Goal: Navigation & Orientation: Find specific page/section

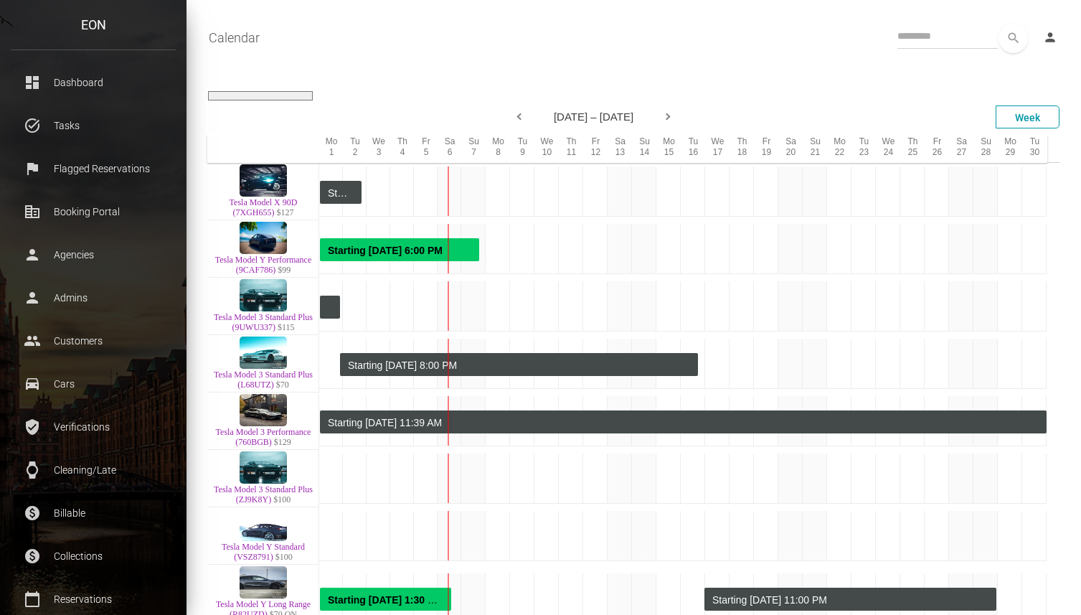
select select
click at [78, 76] on p "Dashboard" at bounding box center [93, 83] width 143 height 22
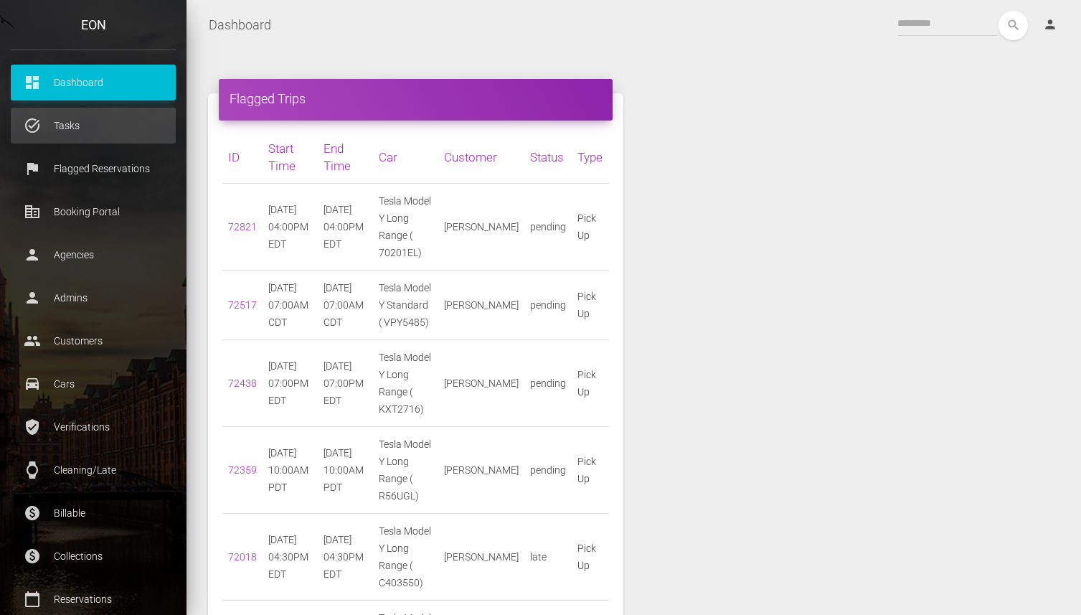
click at [100, 129] on p "Tasks" at bounding box center [93, 126] width 143 height 22
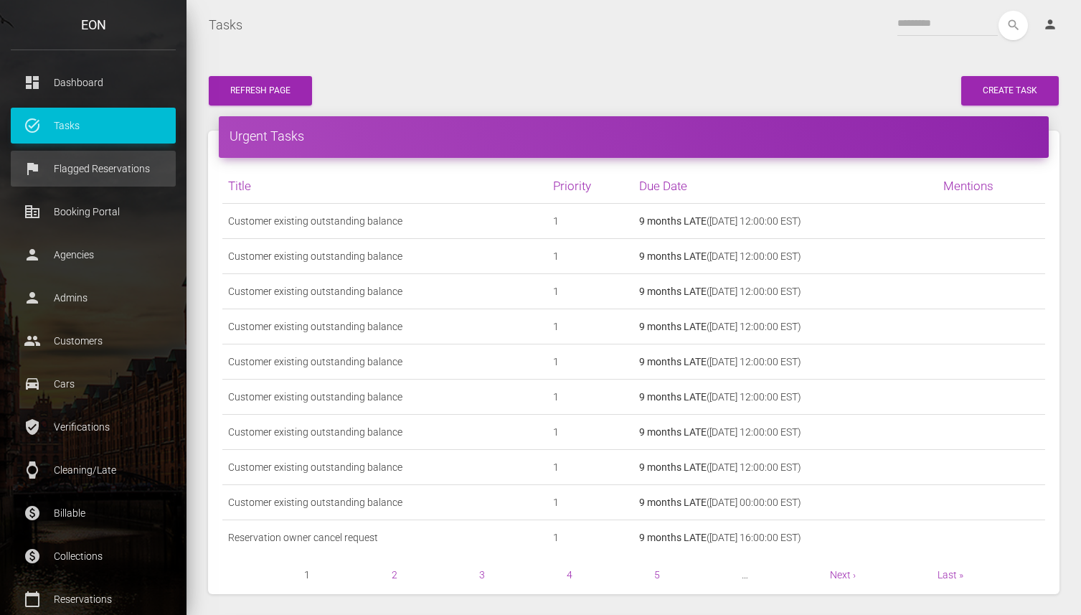
click at [95, 166] on p "Flagged Reservations" at bounding box center [93, 169] width 143 height 22
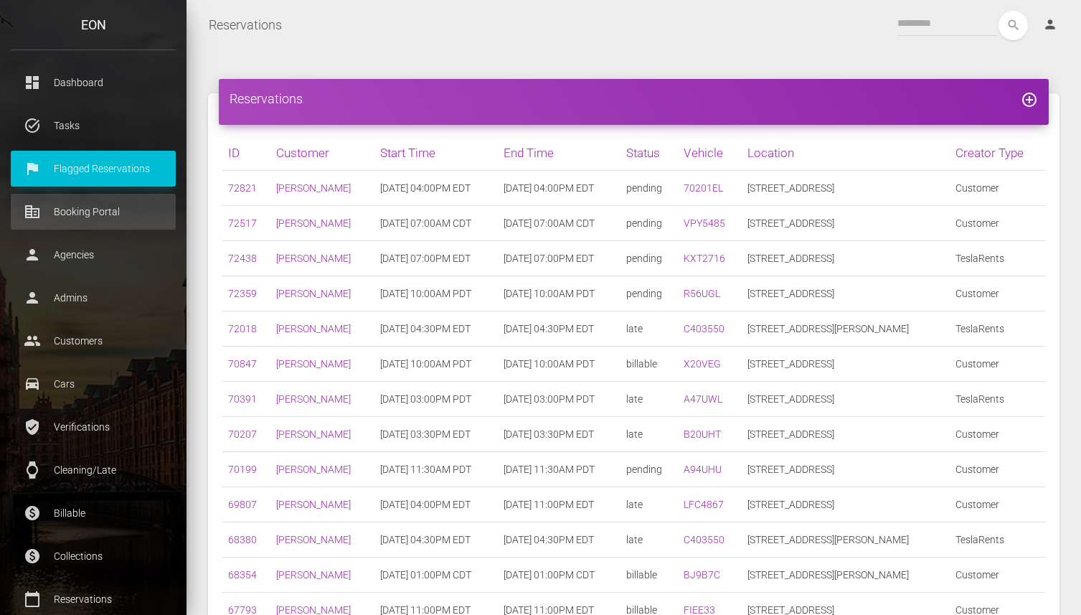
click at [104, 213] on p "Booking Portal" at bounding box center [93, 212] width 143 height 22
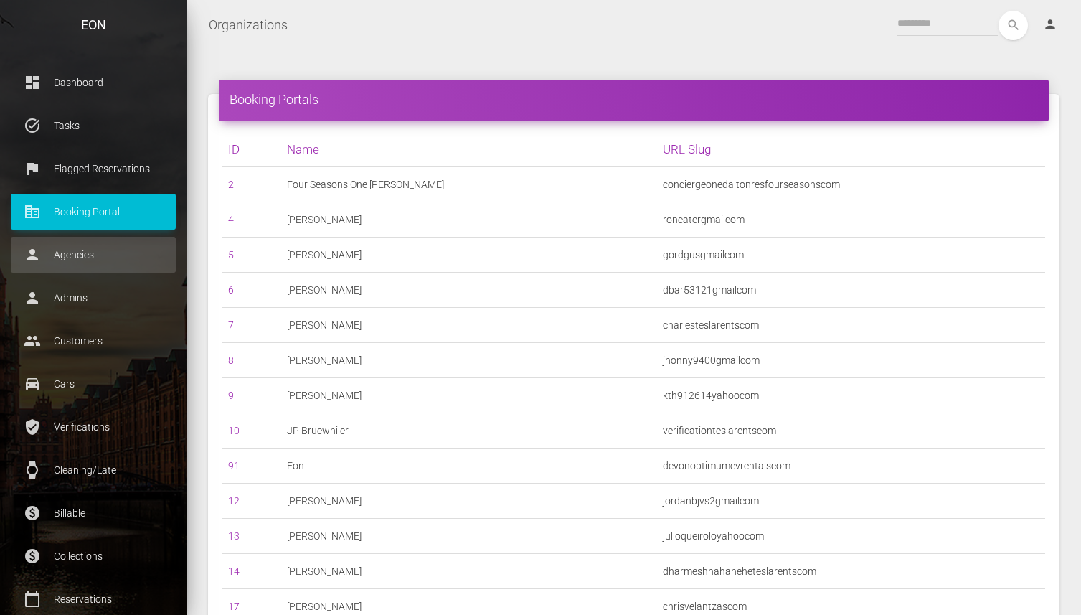
click at [88, 245] on p "Agencies" at bounding box center [93, 255] width 143 height 22
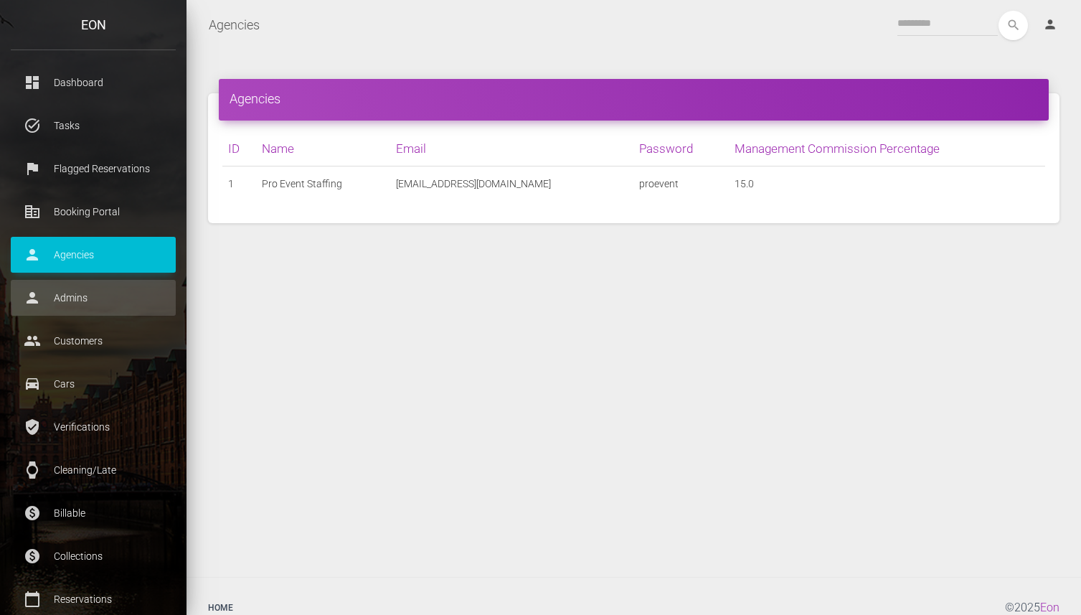
click at [86, 285] on link "person Admins" at bounding box center [93, 298] width 165 height 36
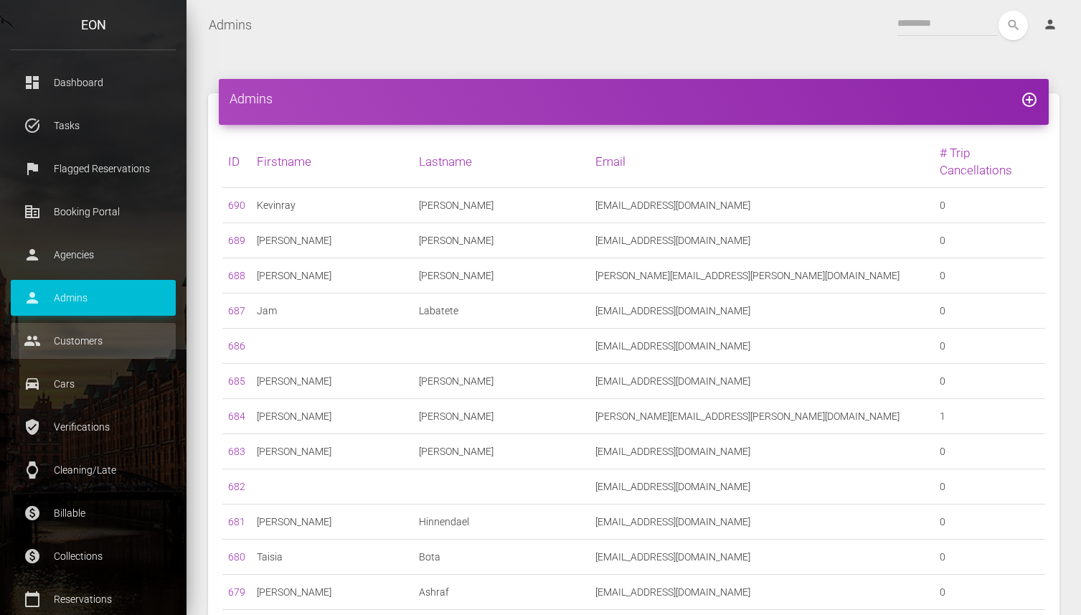
click at [85, 334] on p "Customers" at bounding box center [93, 341] width 143 height 22
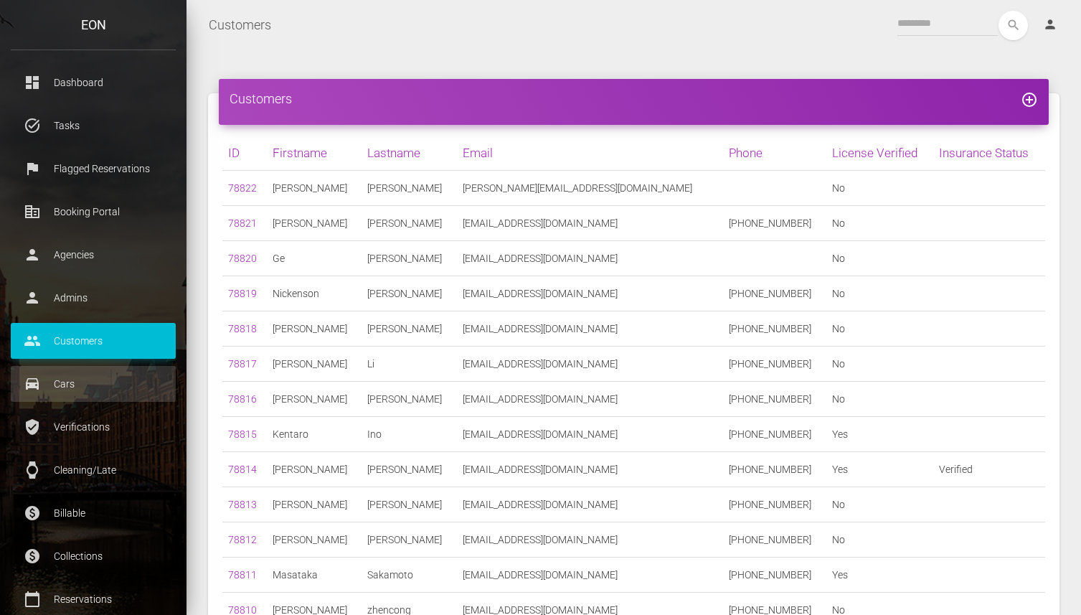
click at [90, 374] on p "Cars" at bounding box center [93, 384] width 143 height 22
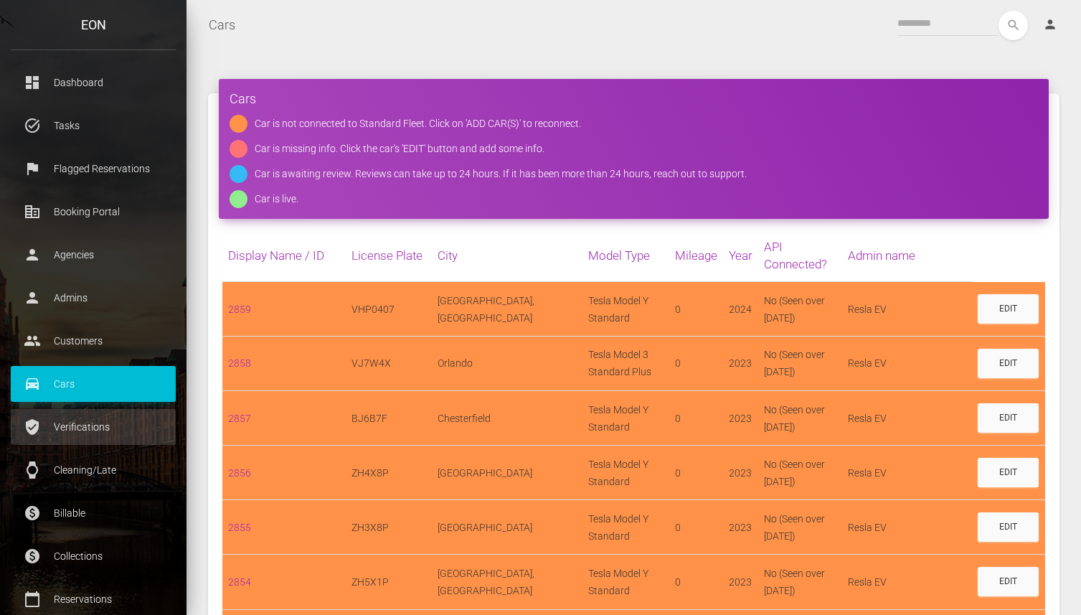
click at [93, 422] on p "Verifications" at bounding box center [93, 427] width 143 height 22
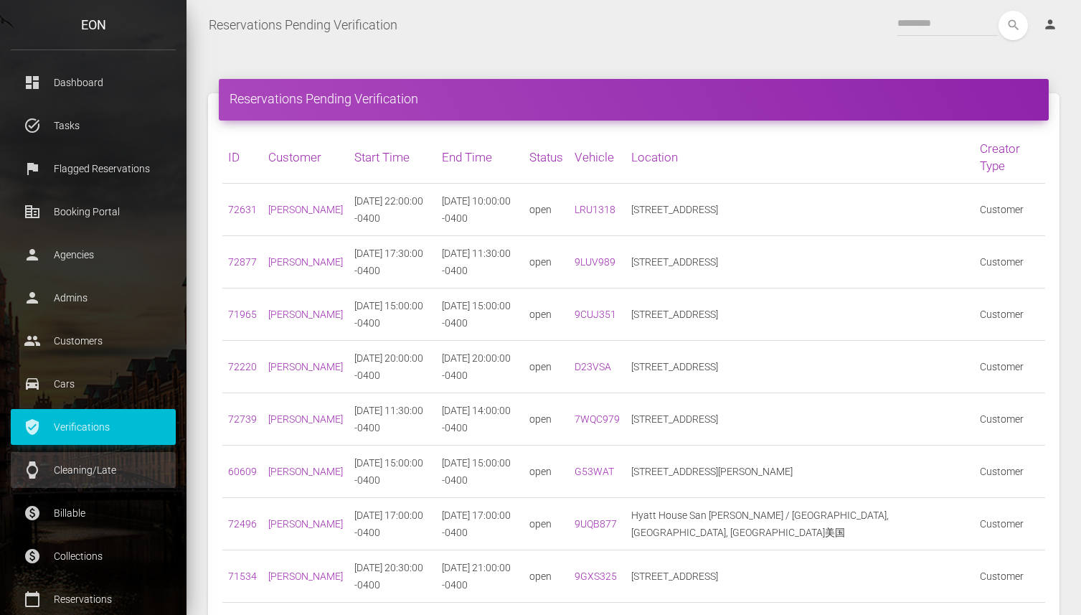
click at [87, 469] on p "Cleaning/Late" at bounding box center [93, 470] width 143 height 22
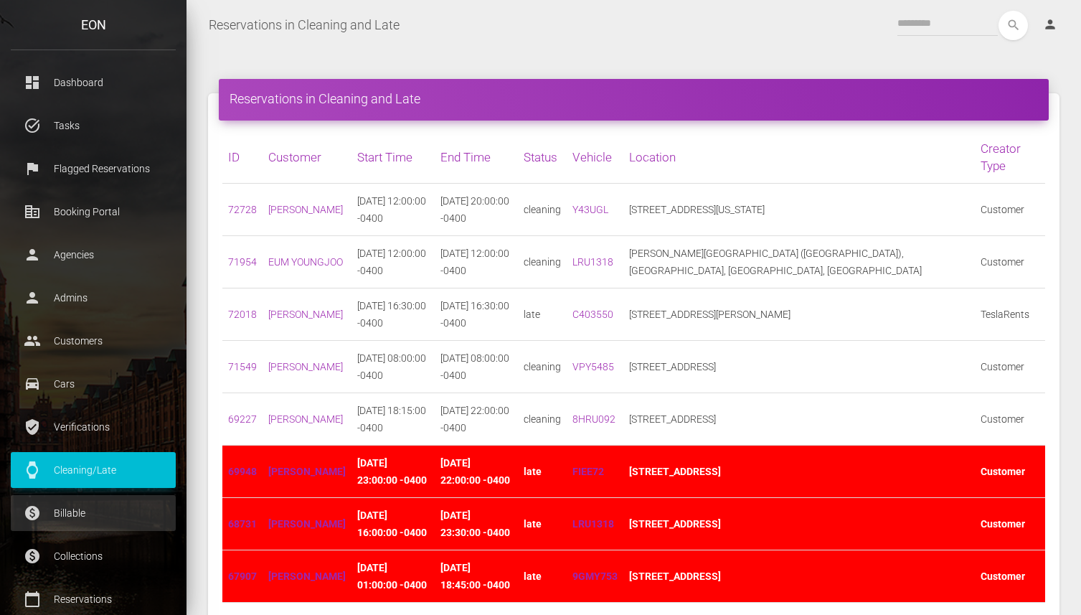
click at [87, 506] on p "Billable" at bounding box center [93, 513] width 143 height 22
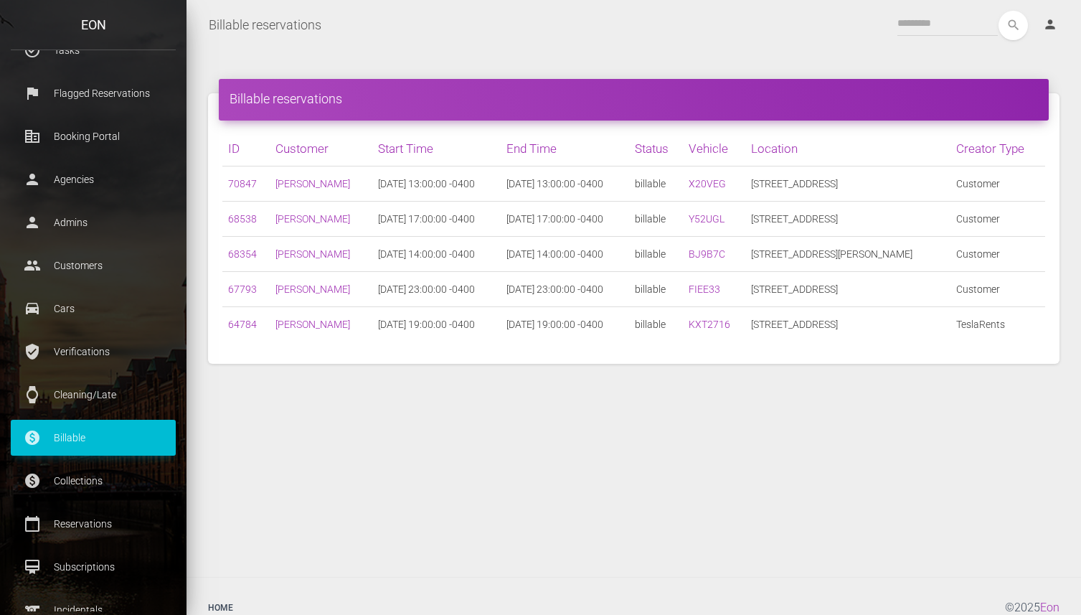
scroll to position [81, 0]
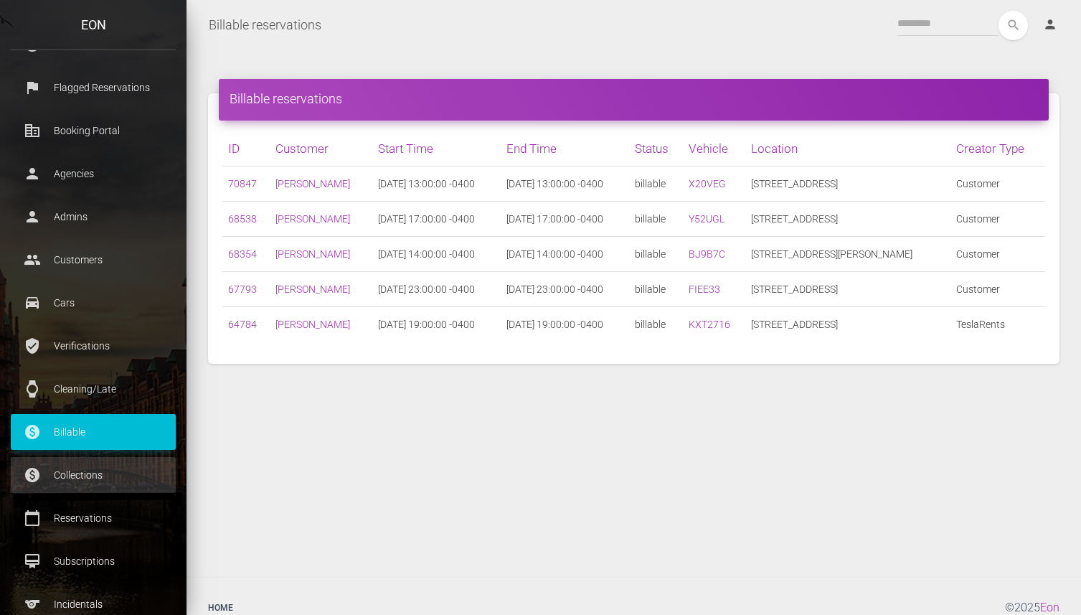
click at [92, 480] on p "Collections" at bounding box center [93, 475] width 143 height 22
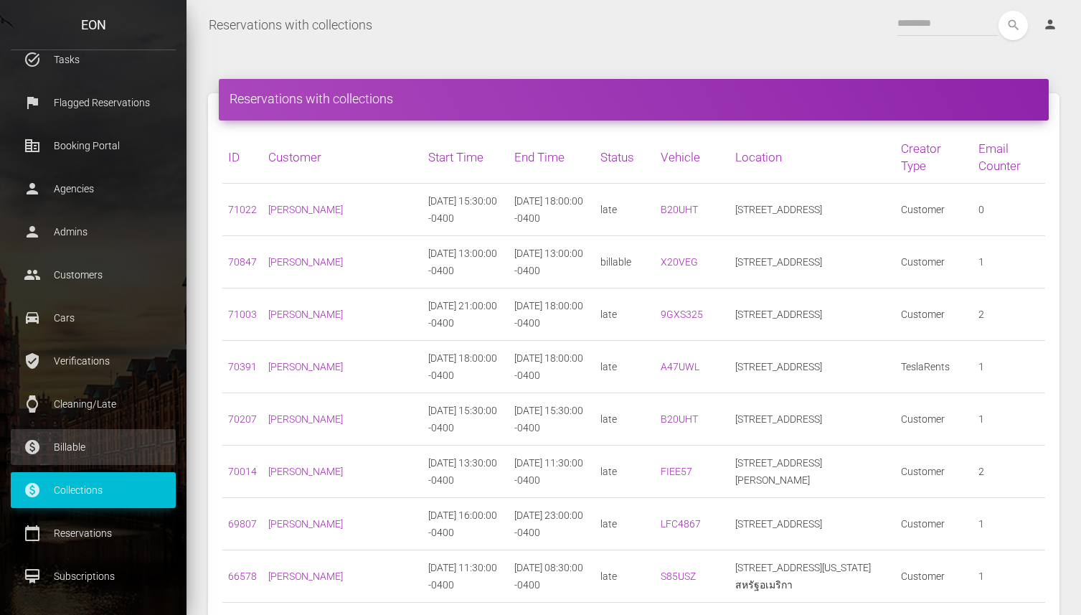
scroll to position [88, 0]
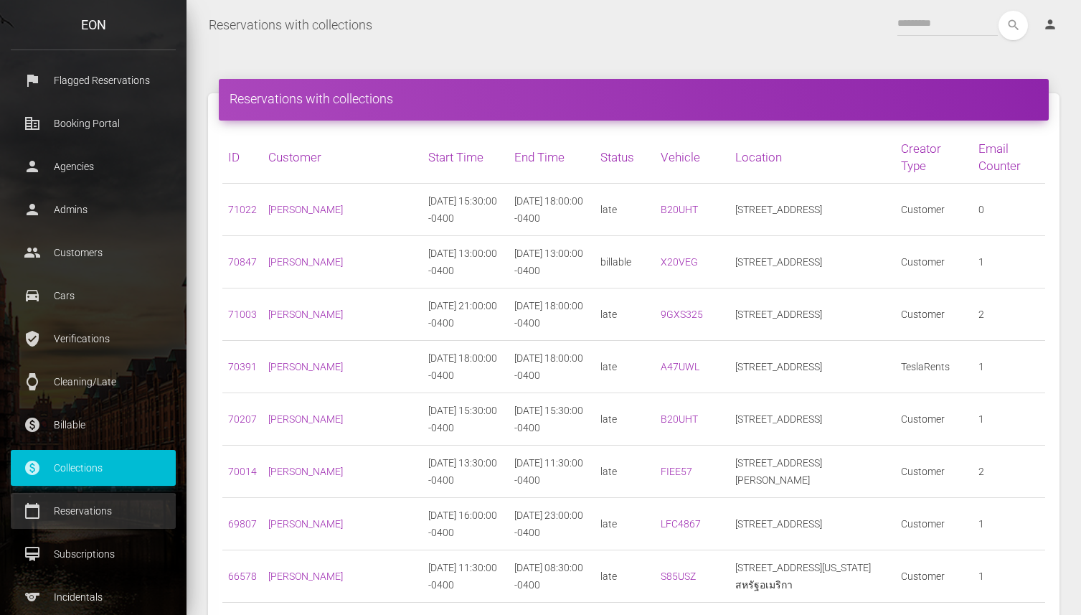
click at [68, 502] on p "Reservations" at bounding box center [93, 511] width 143 height 22
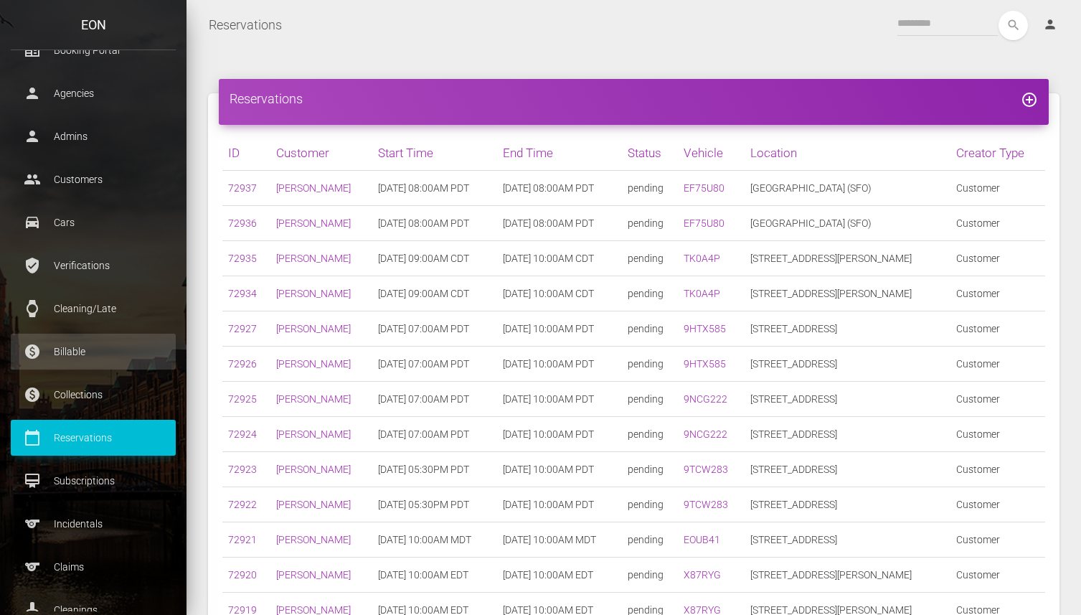
scroll to position [187, 0]
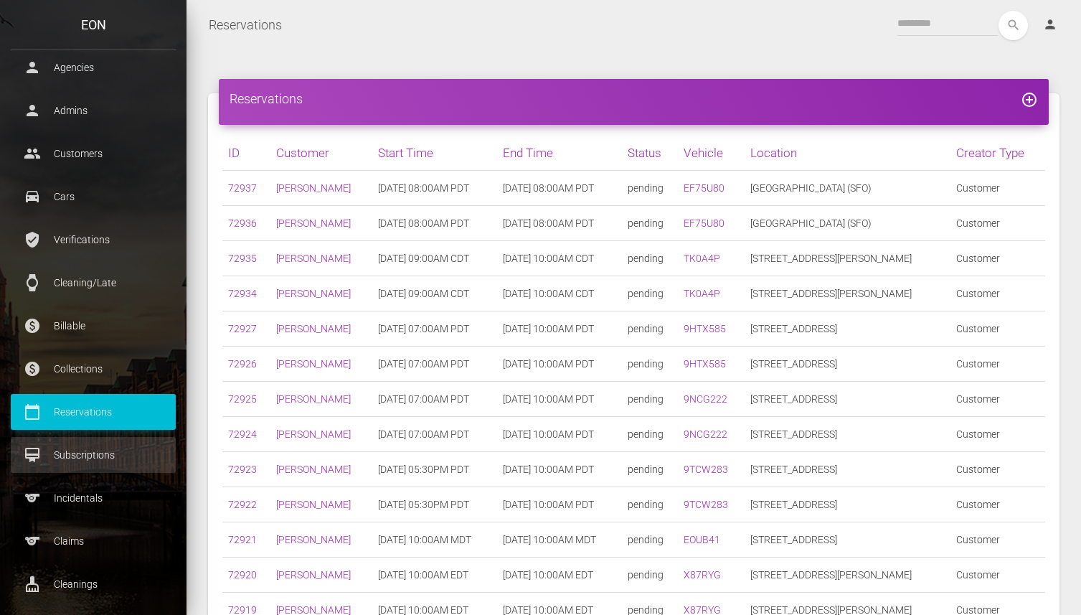
click at [77, 445] on p "Subscriptions" at bounding box center [93, 455] width 143 height 22
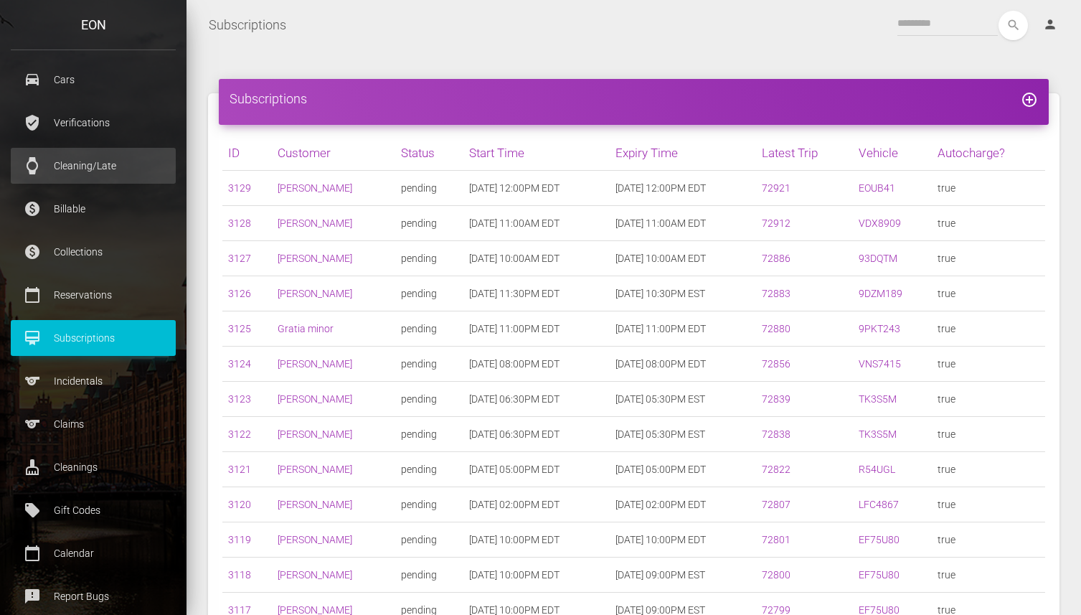
scroll to position [308, 0]
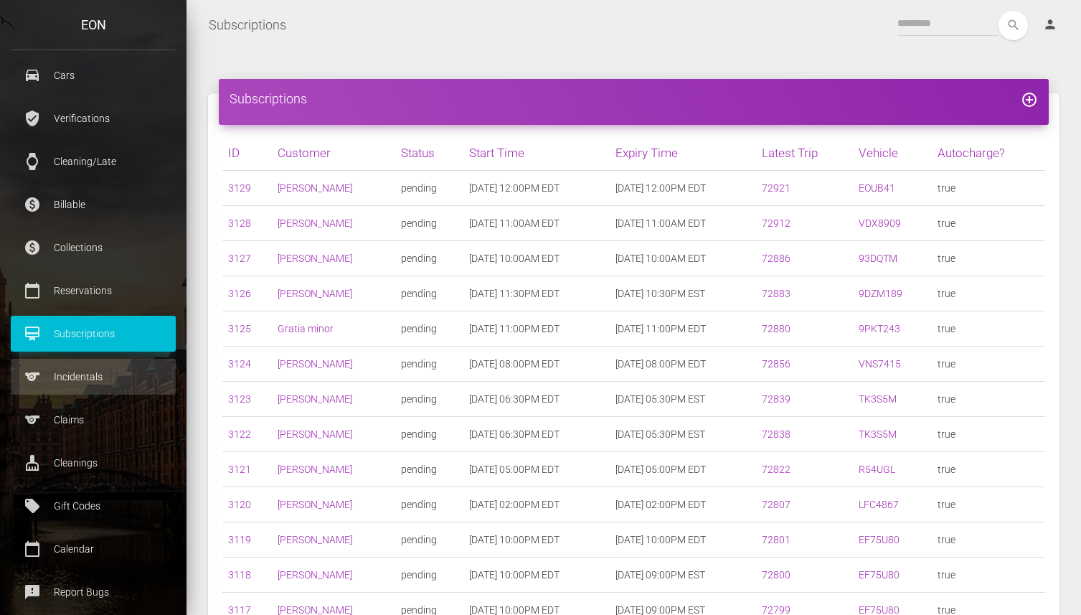
click at [79, 376] on p "Incidentals" at bounding box center [93, 377] width 143 height 22
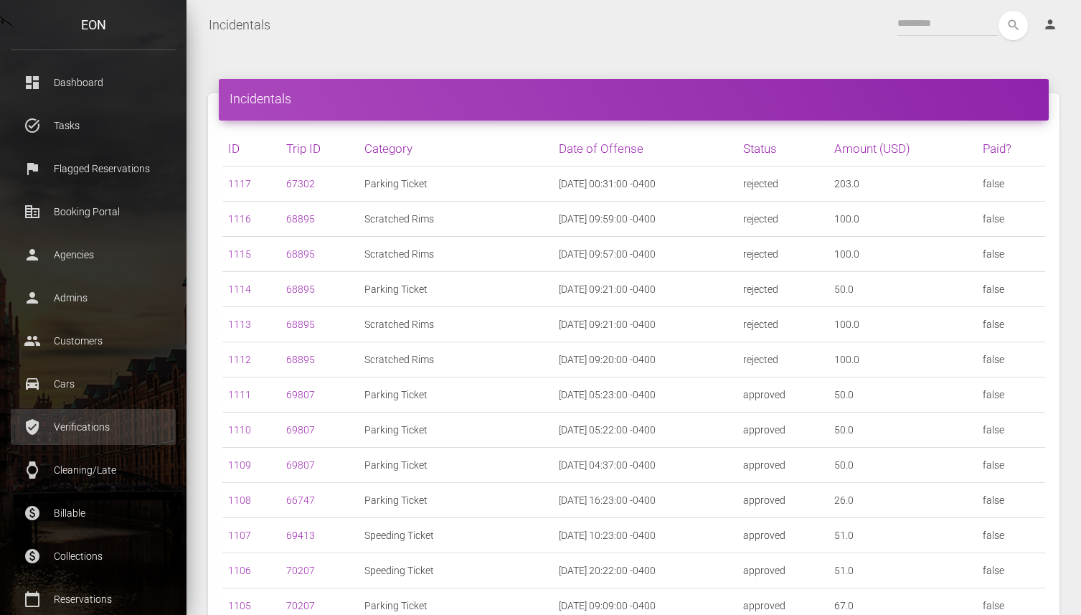
click at [80, 420] on p "Verifications" at bounding box center [93, 427] width 143 height 22
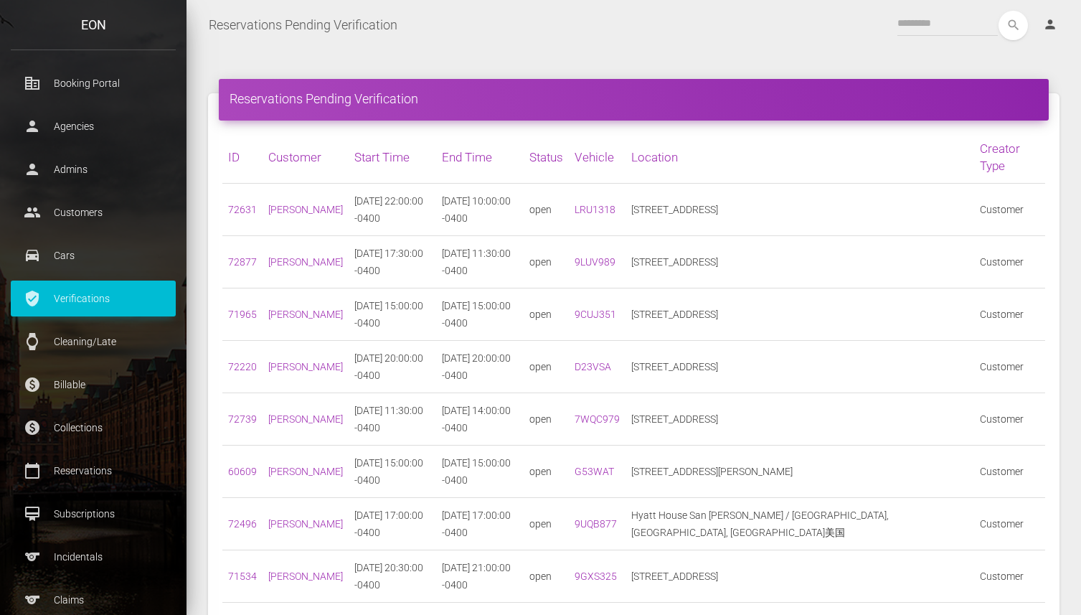
scroll to position [131, 0]
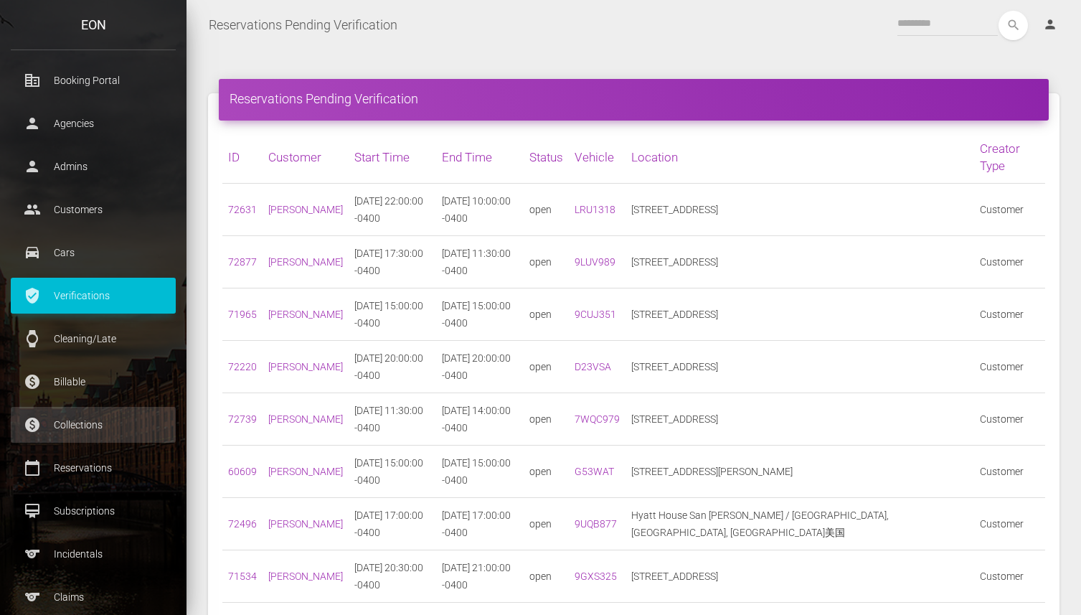
click at [80, 420] on p "Collections" at bounding box center [93, 425] width 143 height 22
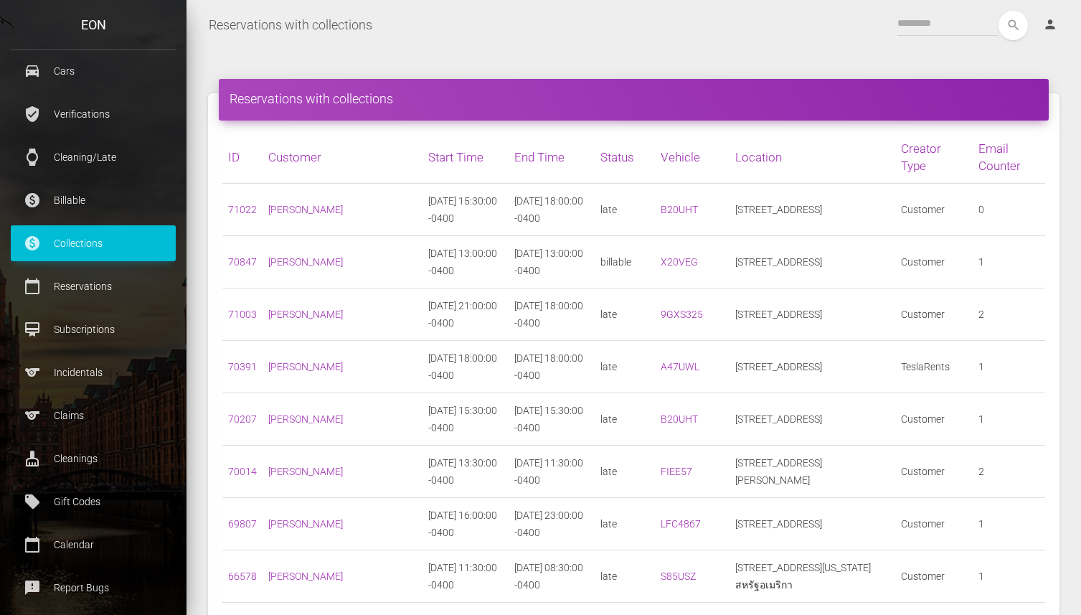
scroll to position [316, 0]
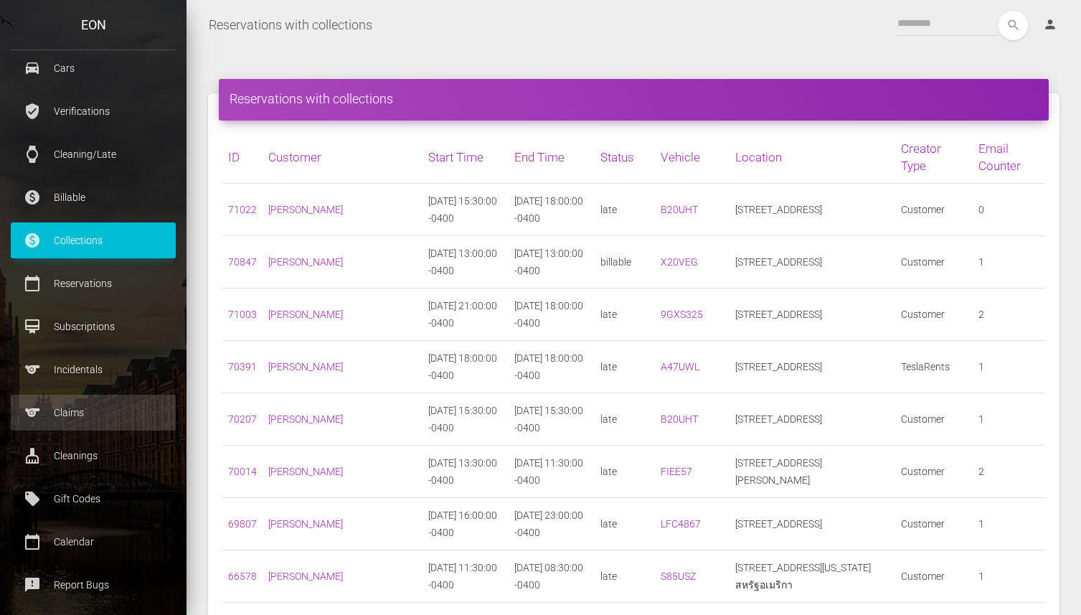
click at [79, 417] on p "Claims" at bounding box center [93, 413] width 143 height 22
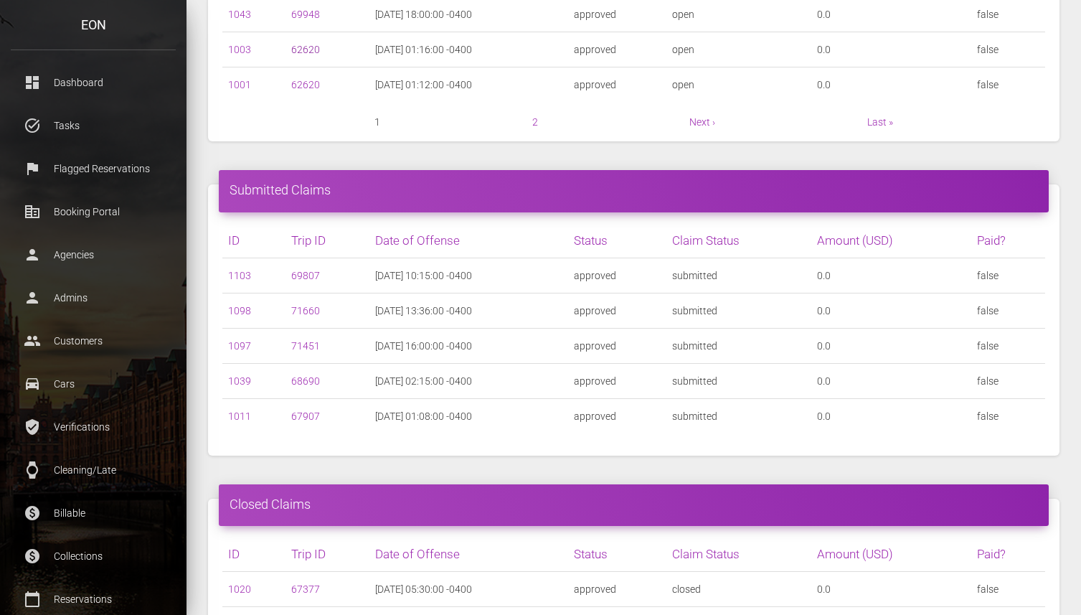
scroll to position [533, 0]
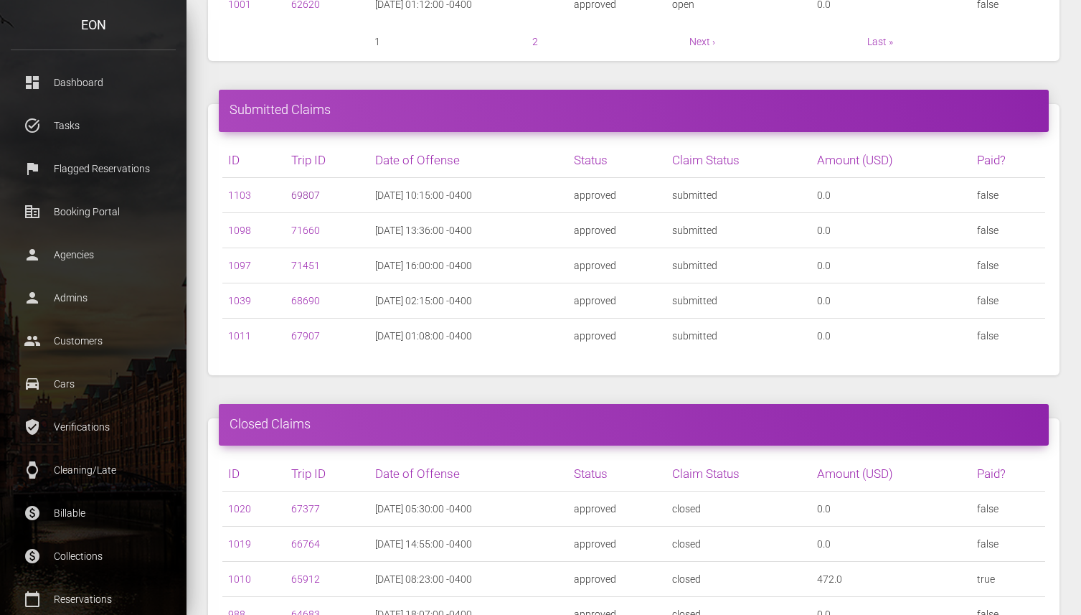
click at [293, 189] on link "69807" at bounding box center [305, 194] width 29 height 11
click at [240, 197] on link "1103" at bounding box center [239, 194] width 23 height 11
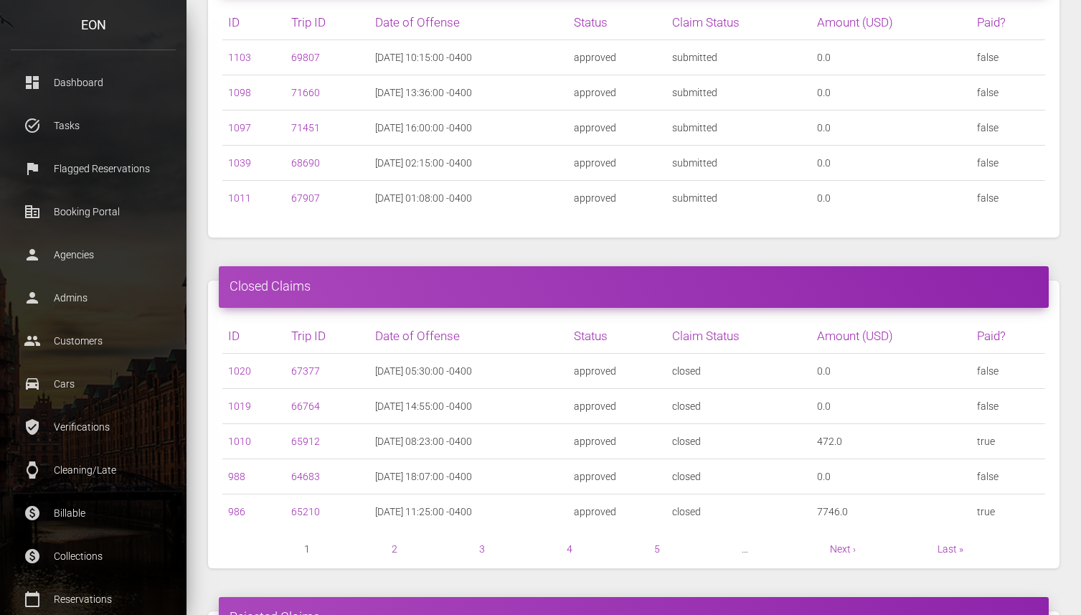
scroll to position [675, 0]
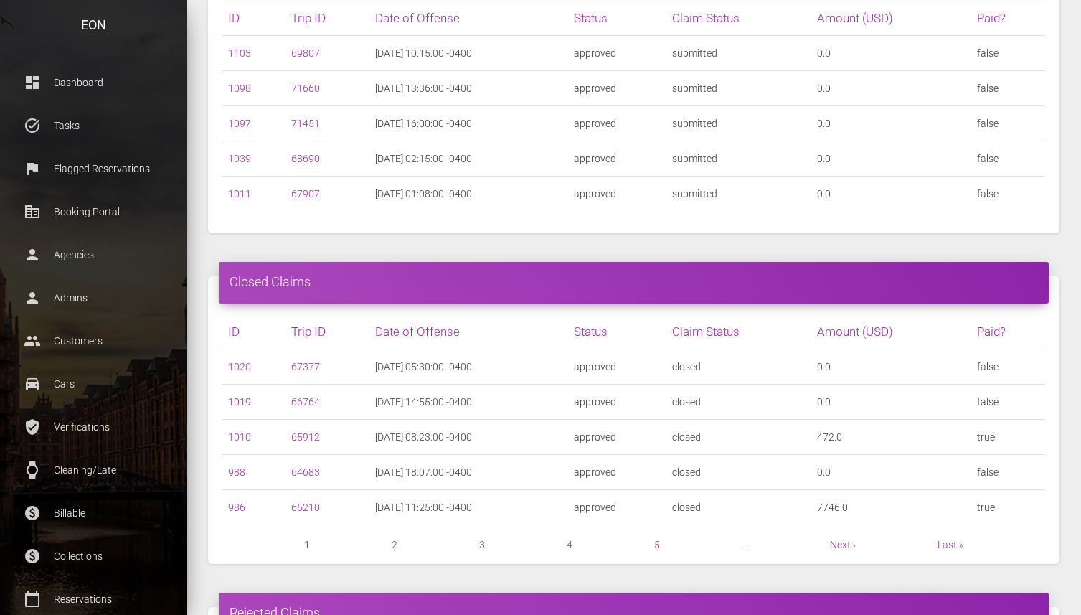
click at [240, 401] on link "1019" at bounding box center [239, 401] width 23 height 11
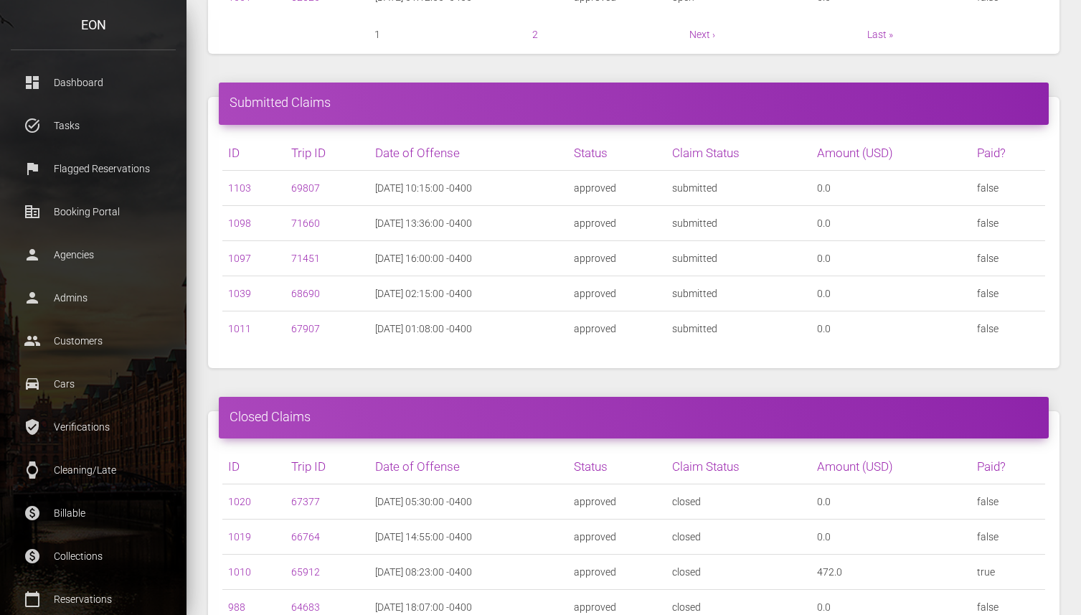
scroll to position [479, 0]
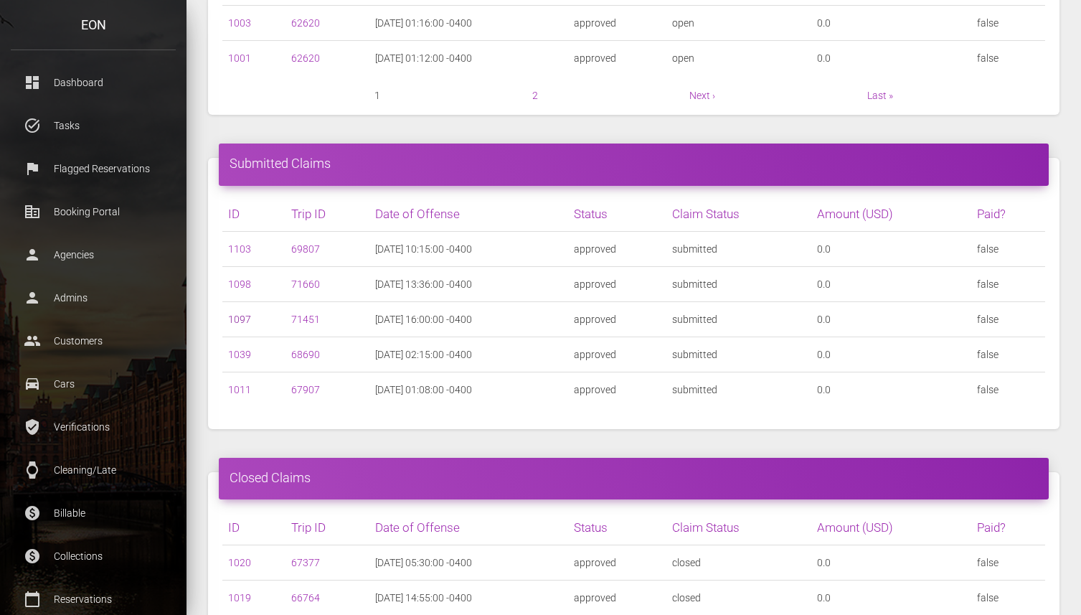
click at [236, 318] on link "1097" at bounding box center [239, 318] width 23 height 11
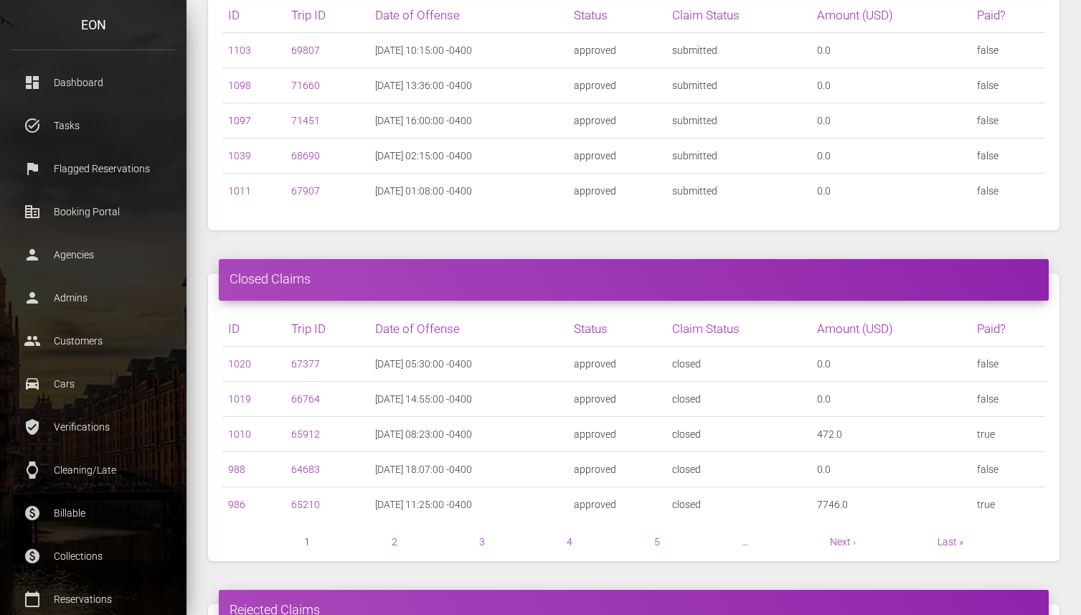
scroll to position [788, 0]
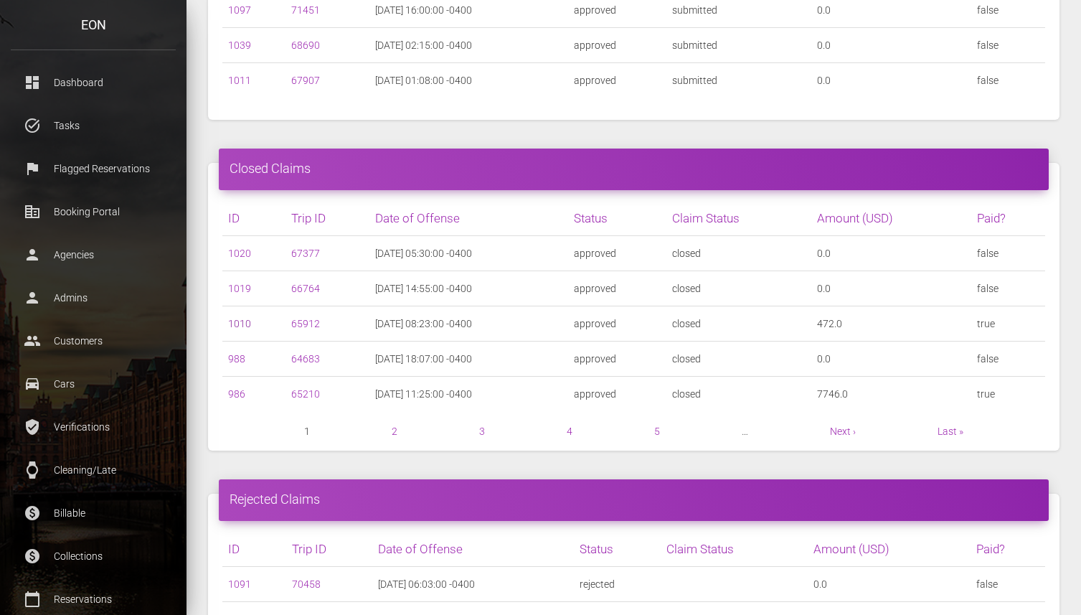
click at [236, 319] on link "1010" at bounding box center [239, 323] width 23 height 11
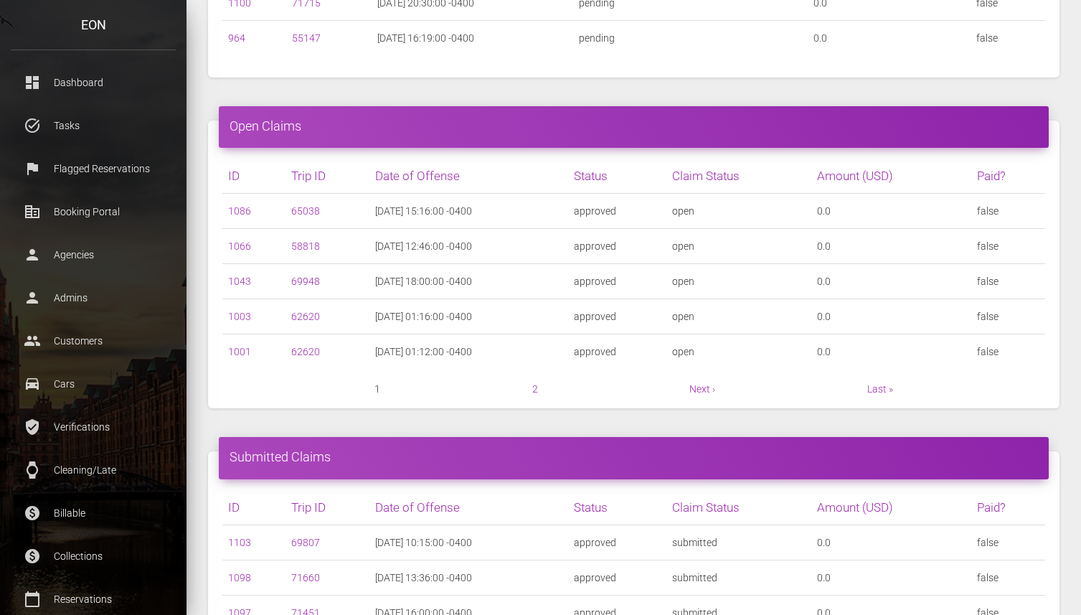
scroll to position [0, 0]
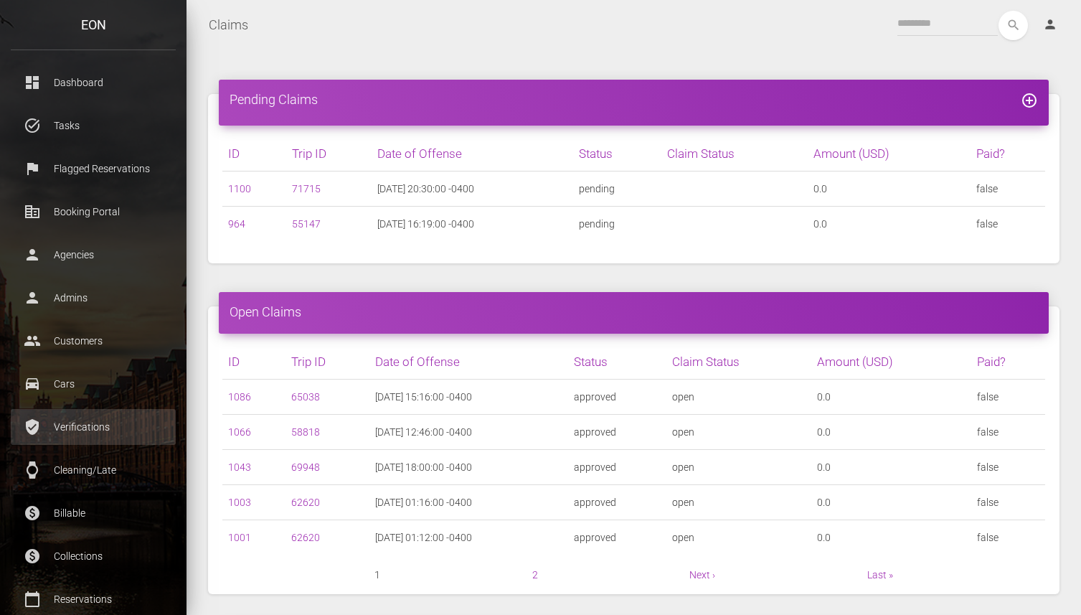
click at [113, 428] on p "Verifications" at bounding box center [93, 427] width 143 height 22
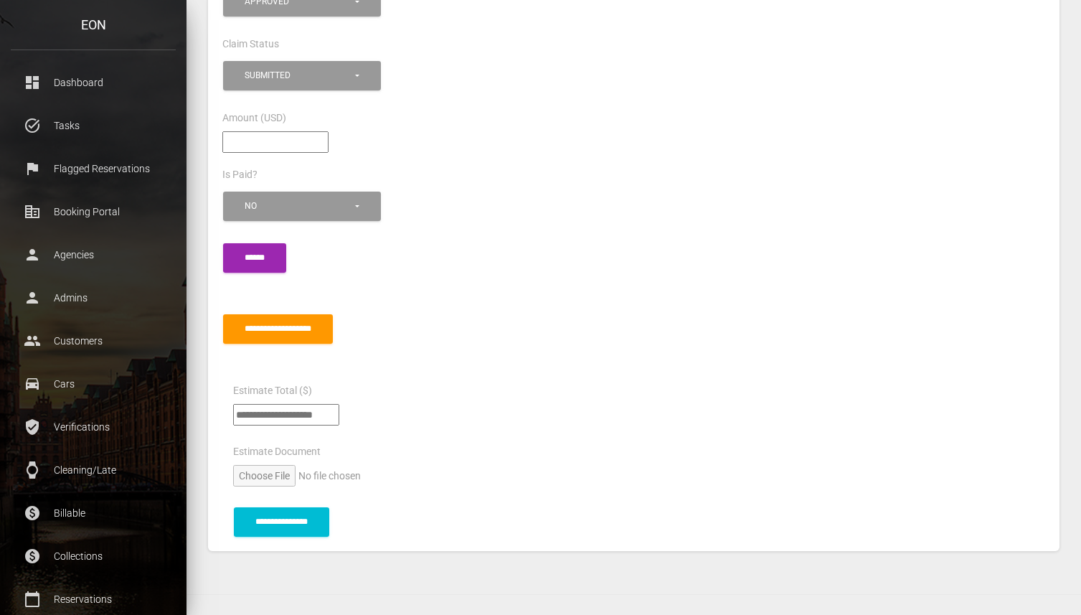
scroll to position [1180, 0]
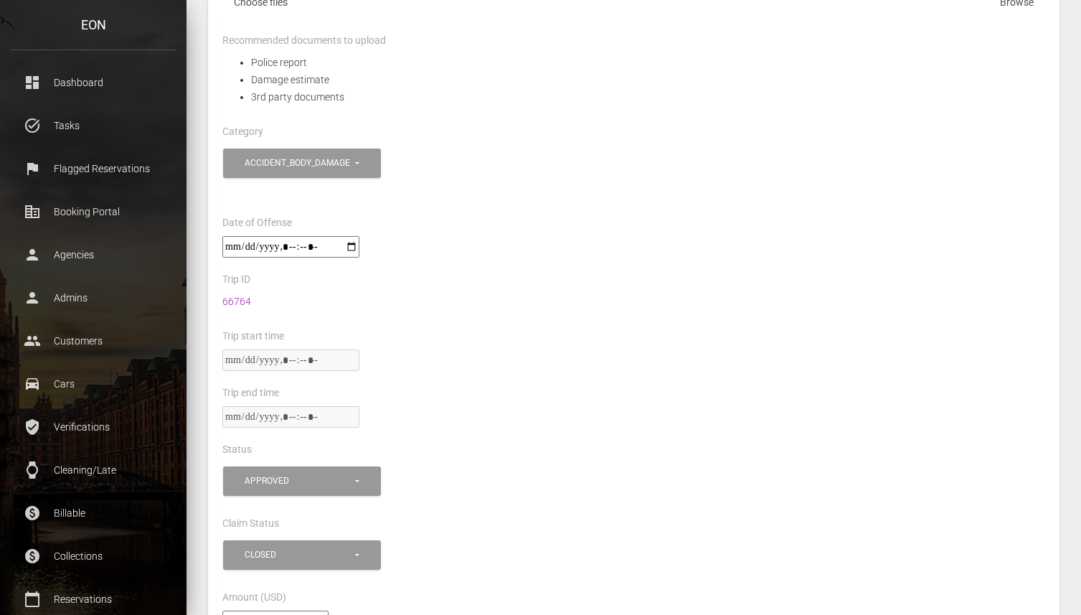
scroll to position [53, 0]
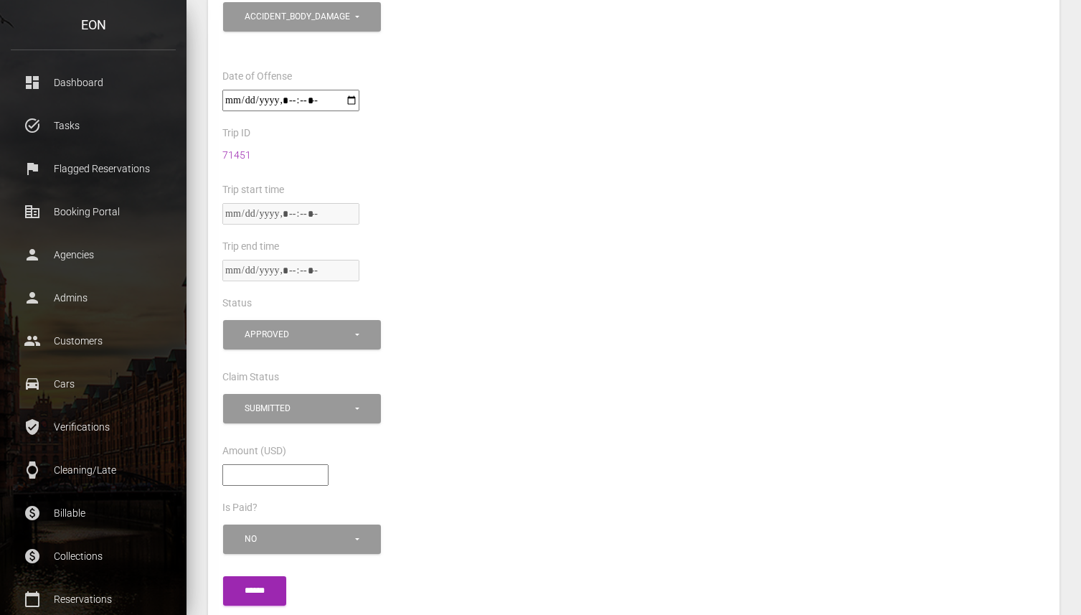
scroll to position [1172, 0]
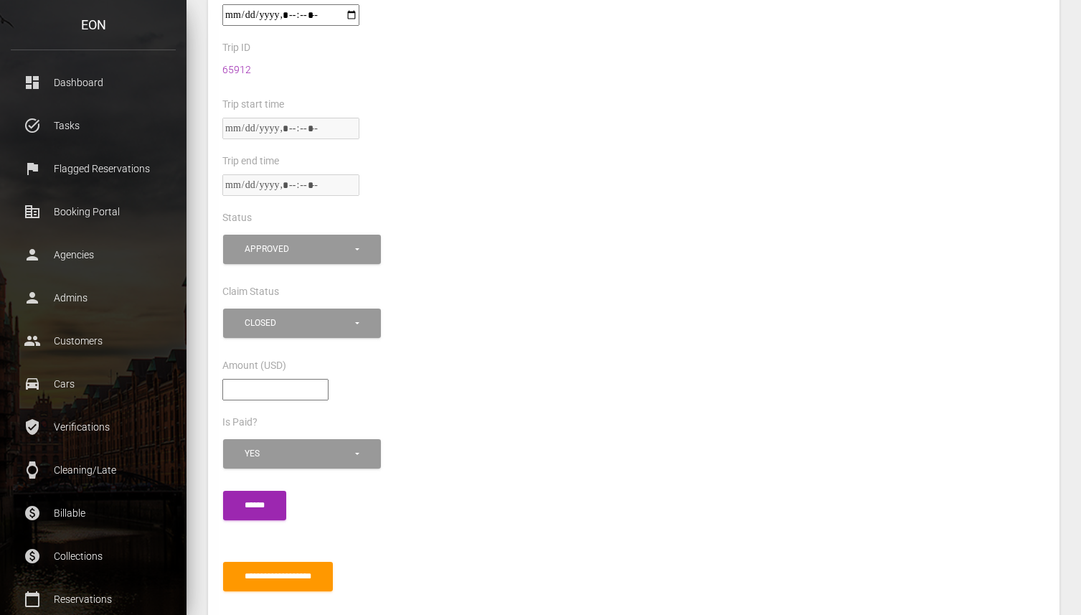
scroll to position [921, 0]
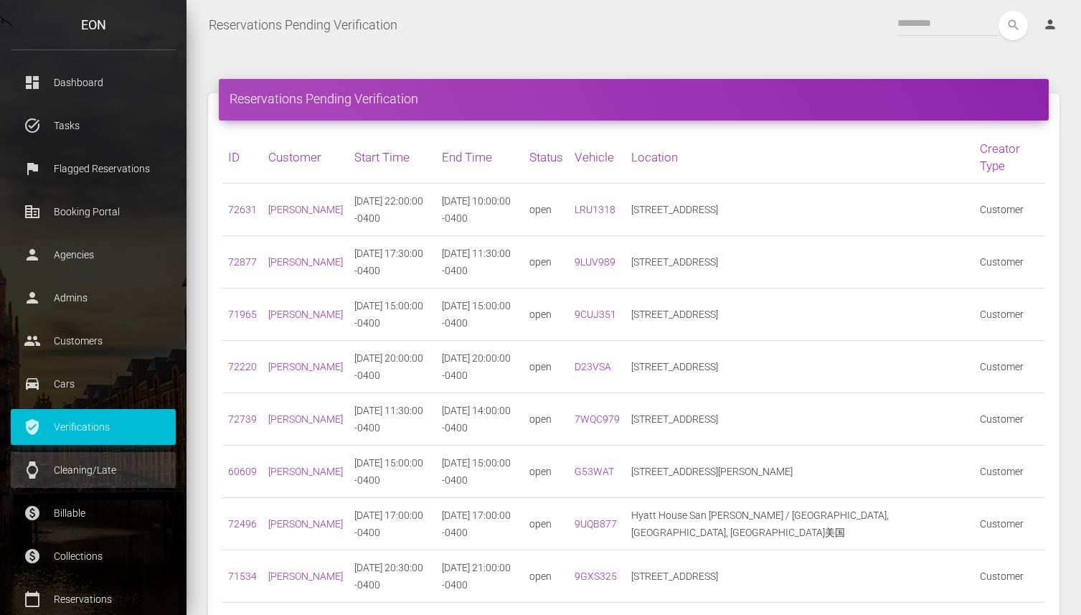
click at [86, 463] on p "Cleaning/Late" at bounding box center [93, 470] width 143 height 22
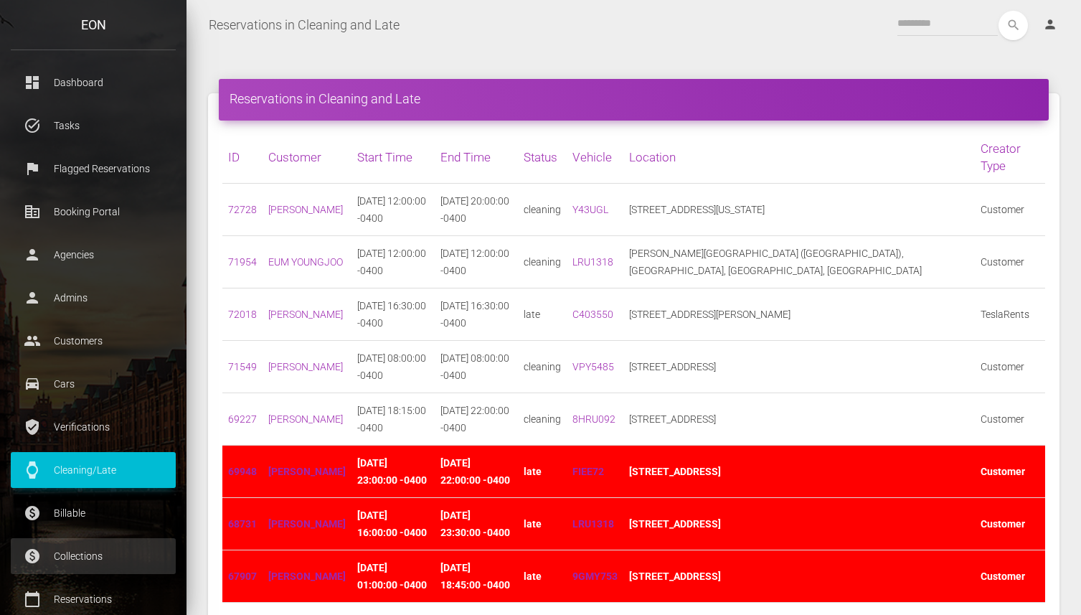
click at [93, 552] on p "Collections" at bounding box center [93, 556] width 143 height 22
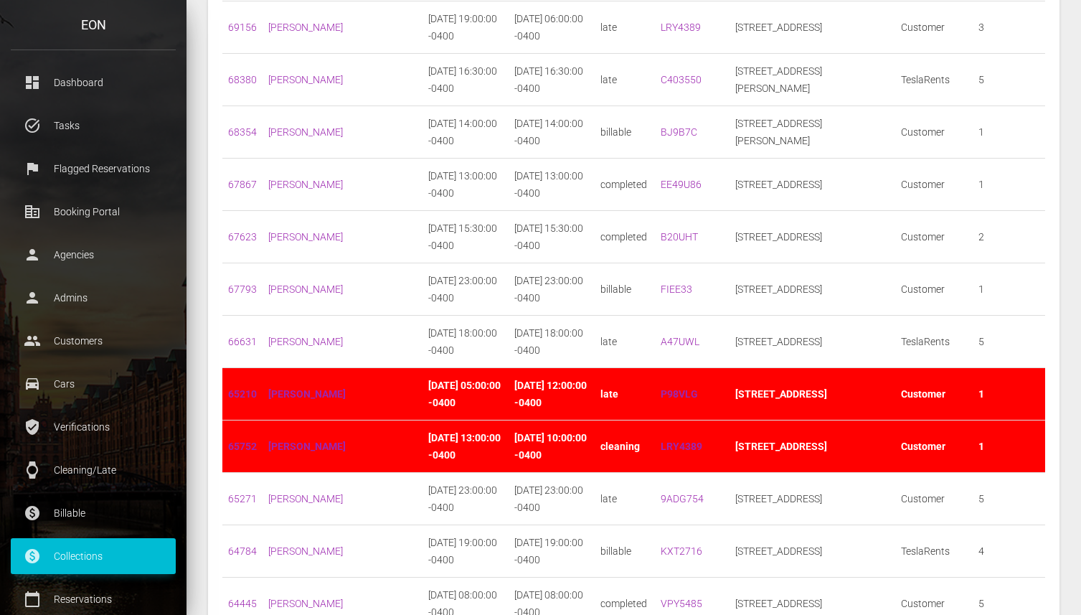
scroll to position [708, 0]
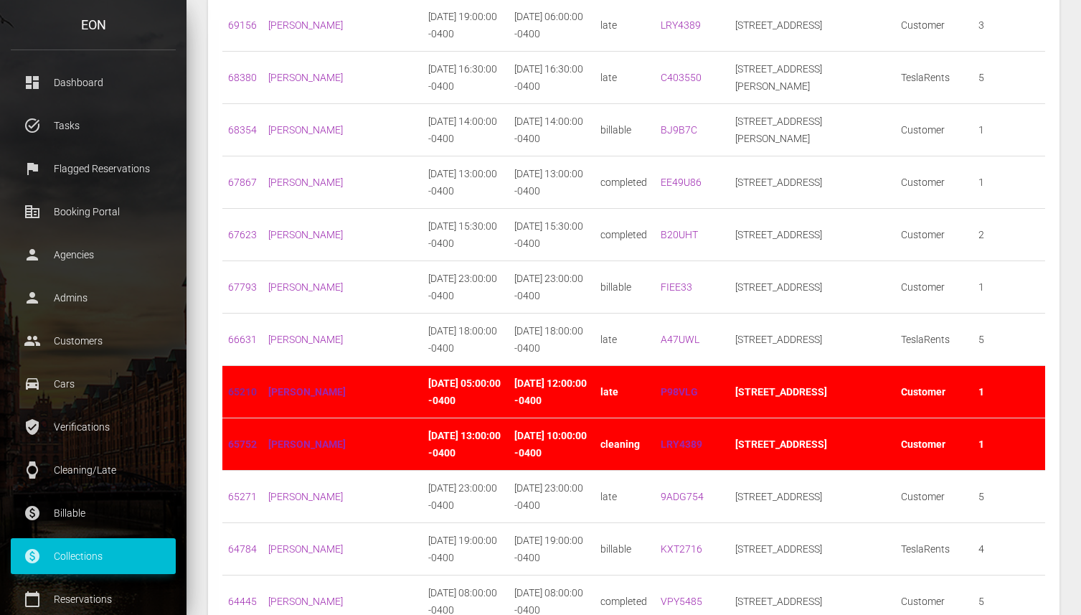
click at [247, 389] on link "65210" at bounding box center [242, 391] width 29 height 11
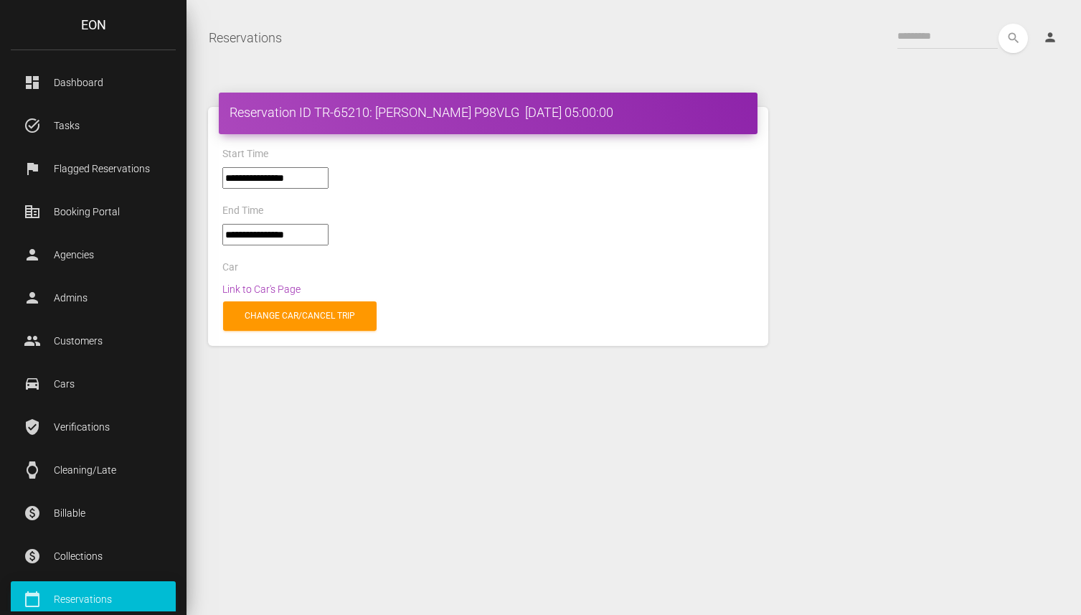
select select "*****"
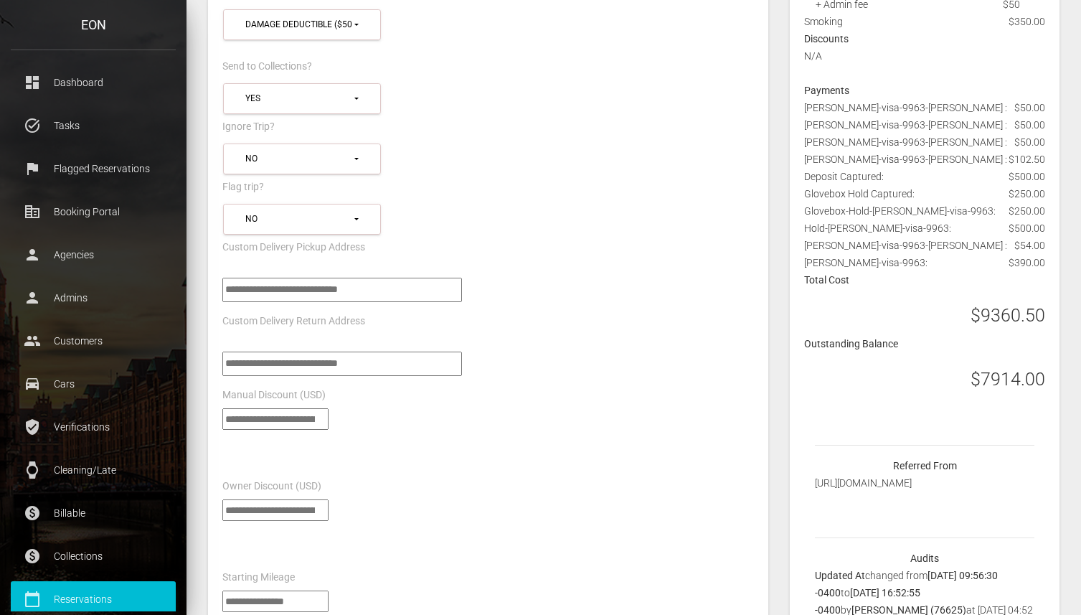
scroll to position [960, 0]
click at [104, 164] on p "Flagged Reservations" at bounding box center [93, 169] width 143 height 22
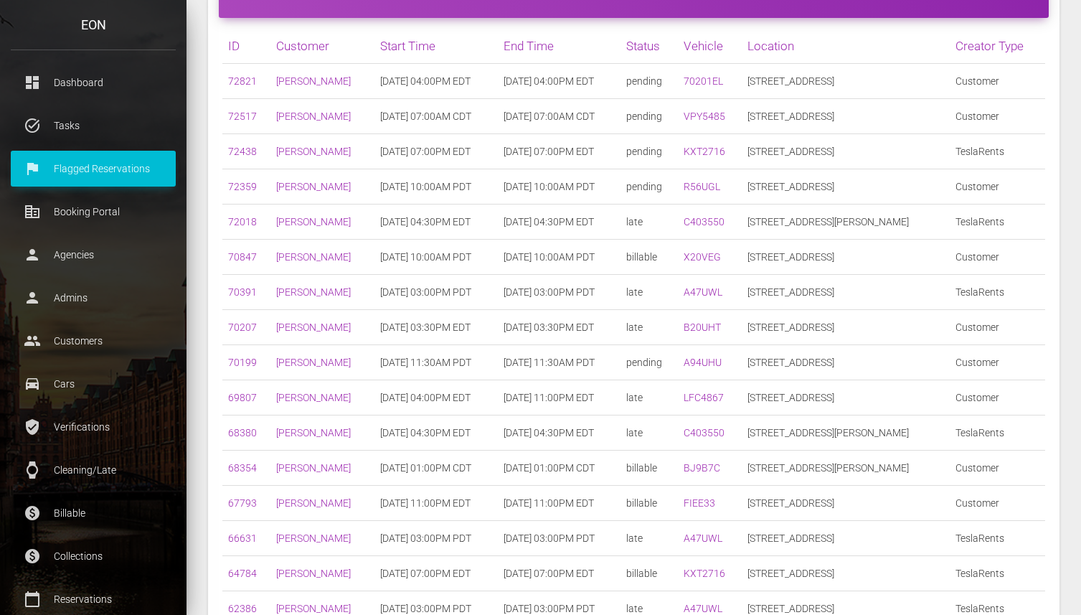
scroll to position [73, 0]
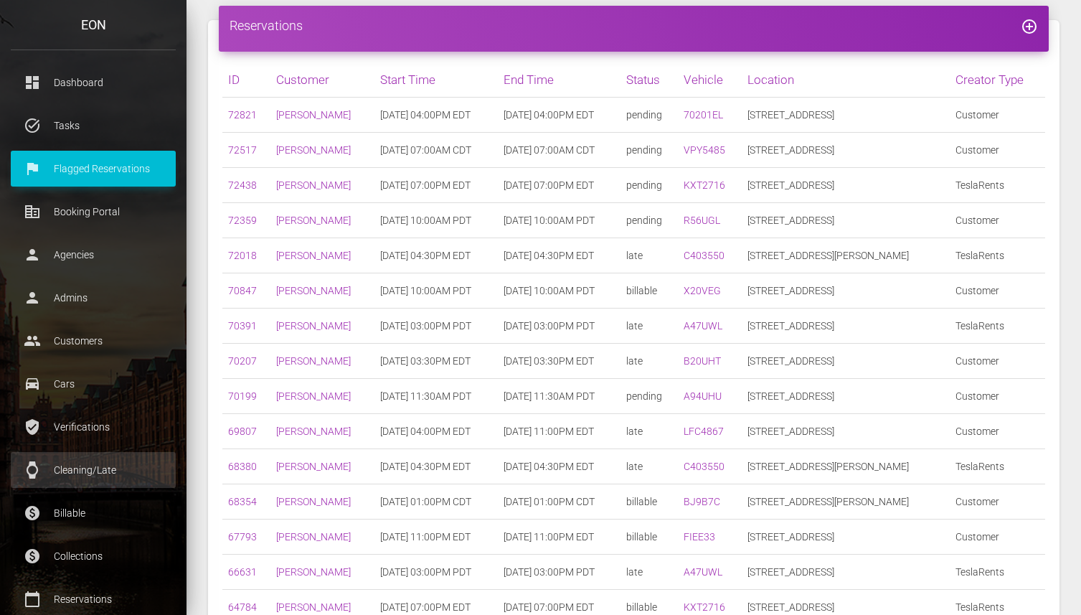
click at [74, 464] on p "Cleaning/Late" at bounding box center [93, 470] width 143 height 22
